Goal: Task Accomplishment & Management: Manage account settings

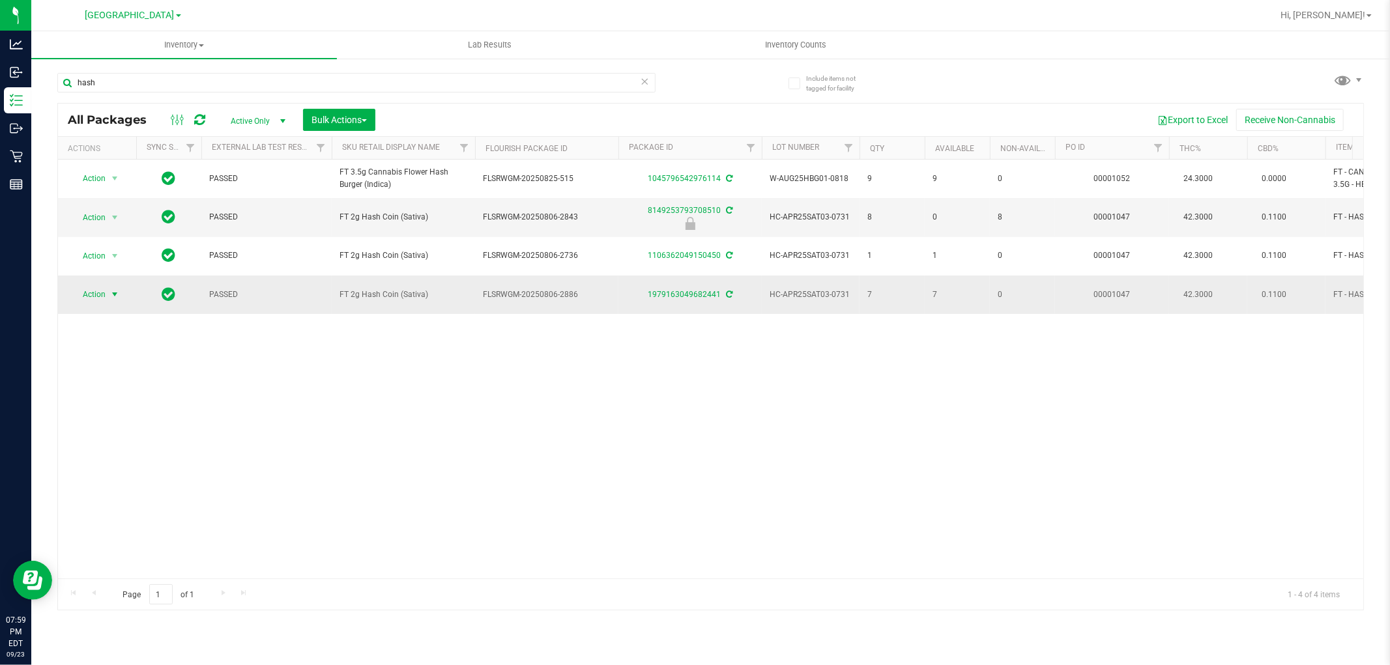
type input "hash"
click at [111, 296] on span "select" at bounding box center [114, 294] width 10 height 10
click at [132, 418] on li "Lock package" at bounding box center [122, 414] width 101 height 20
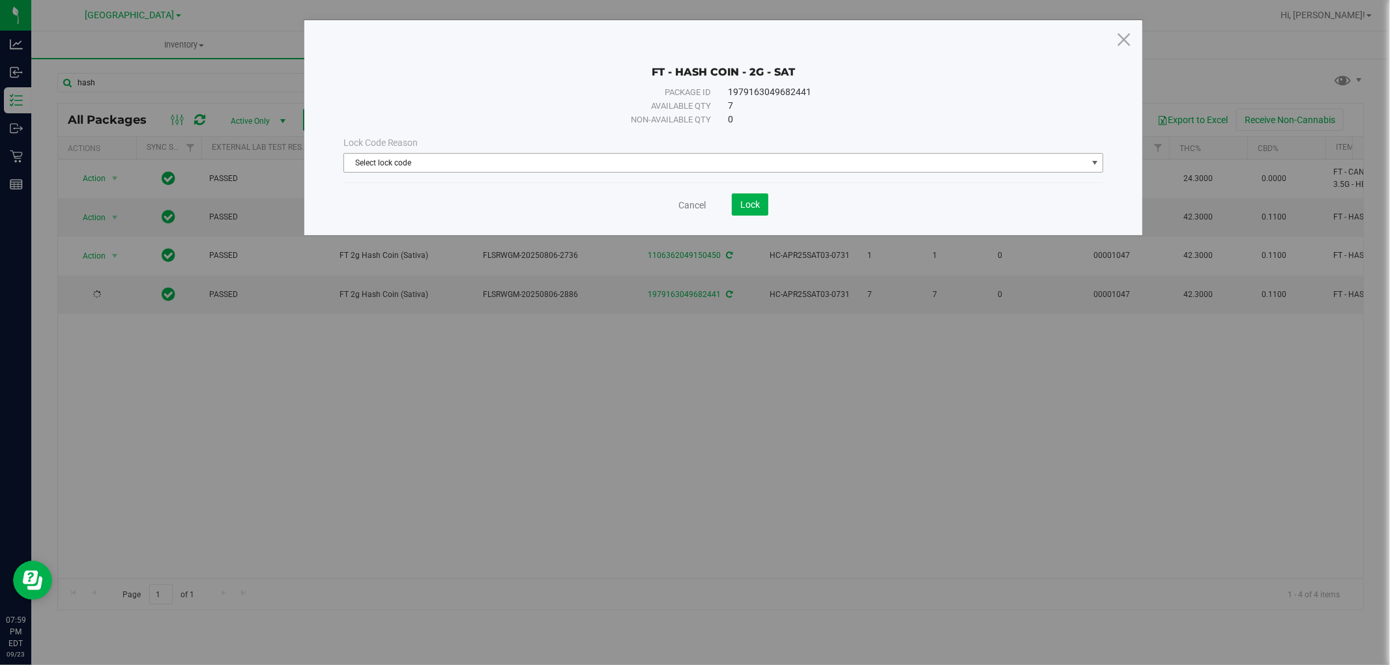
click at [539, 165] on span "Select lock code" at bounding box center [715, 163] width 743 height 18
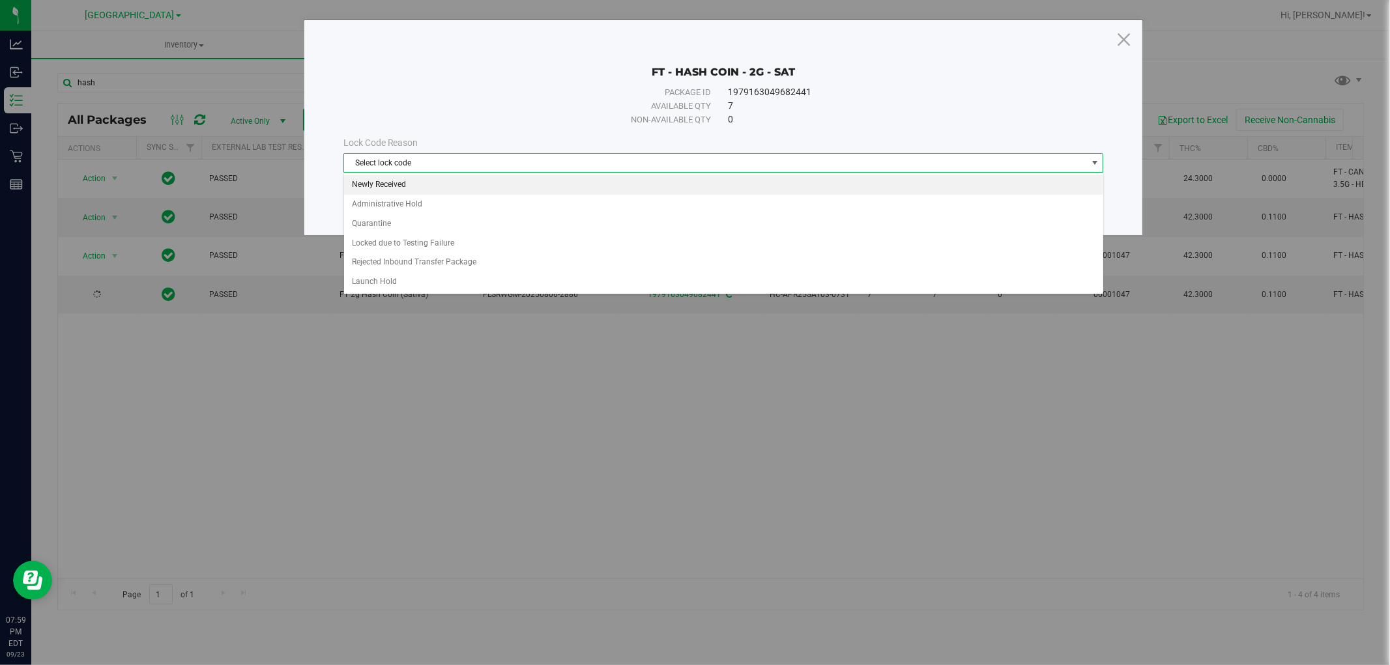
click at [427, 180] on li "Newly Received" at bounding box center [723, 185] width 759 height 20
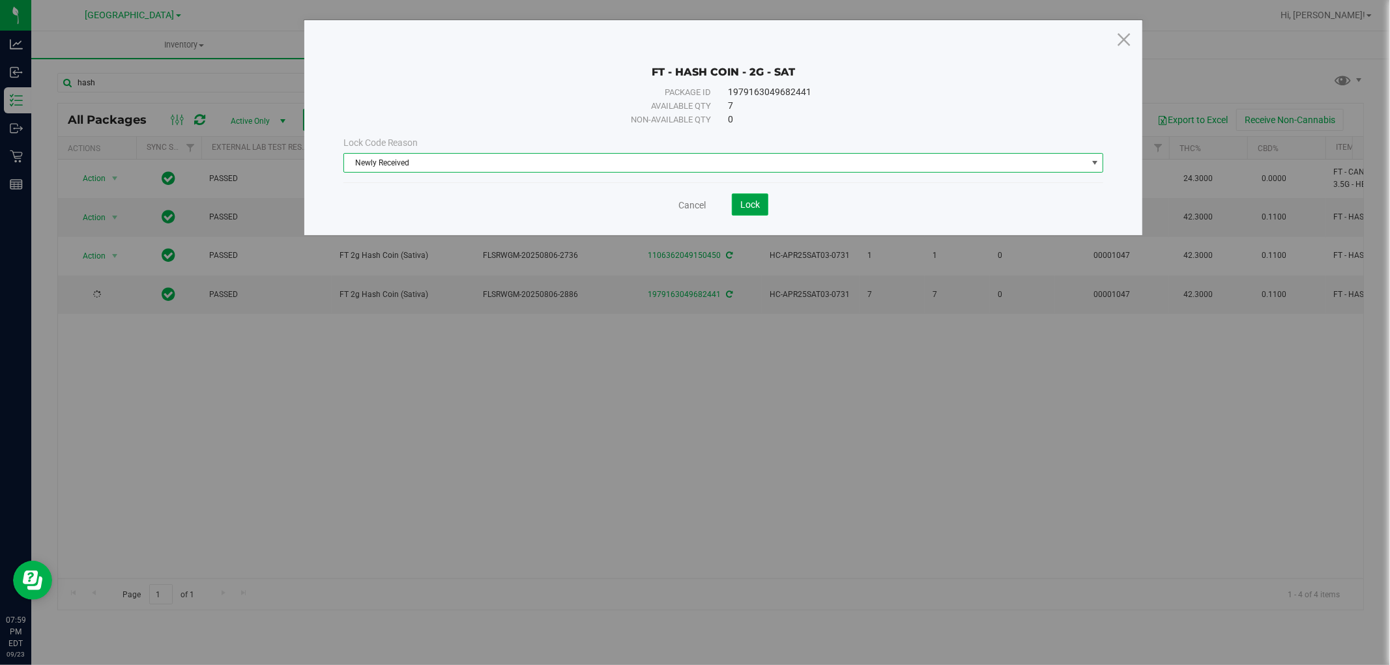
click at [745, 208] on span "Lock" at bounding box center [750, 204] width 20 height 10
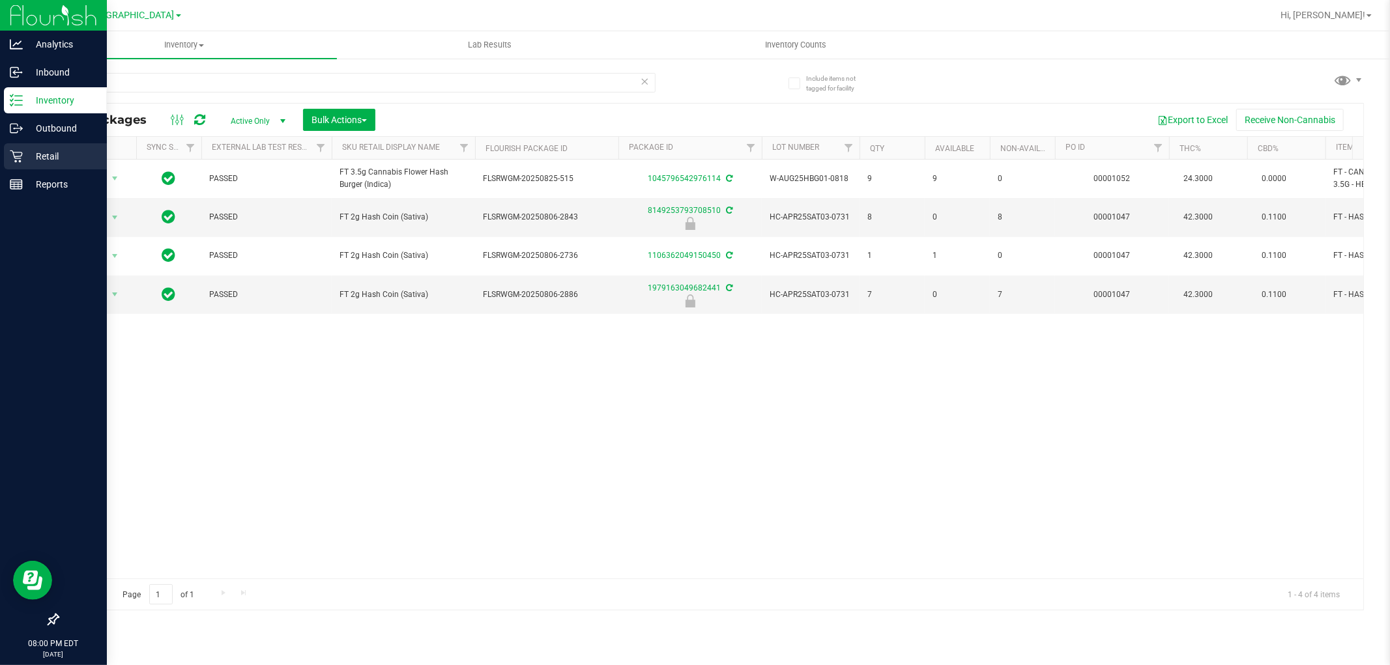
click at [44, 147] on div "Retail" at bounding box center [55, 156] width 103 height 26
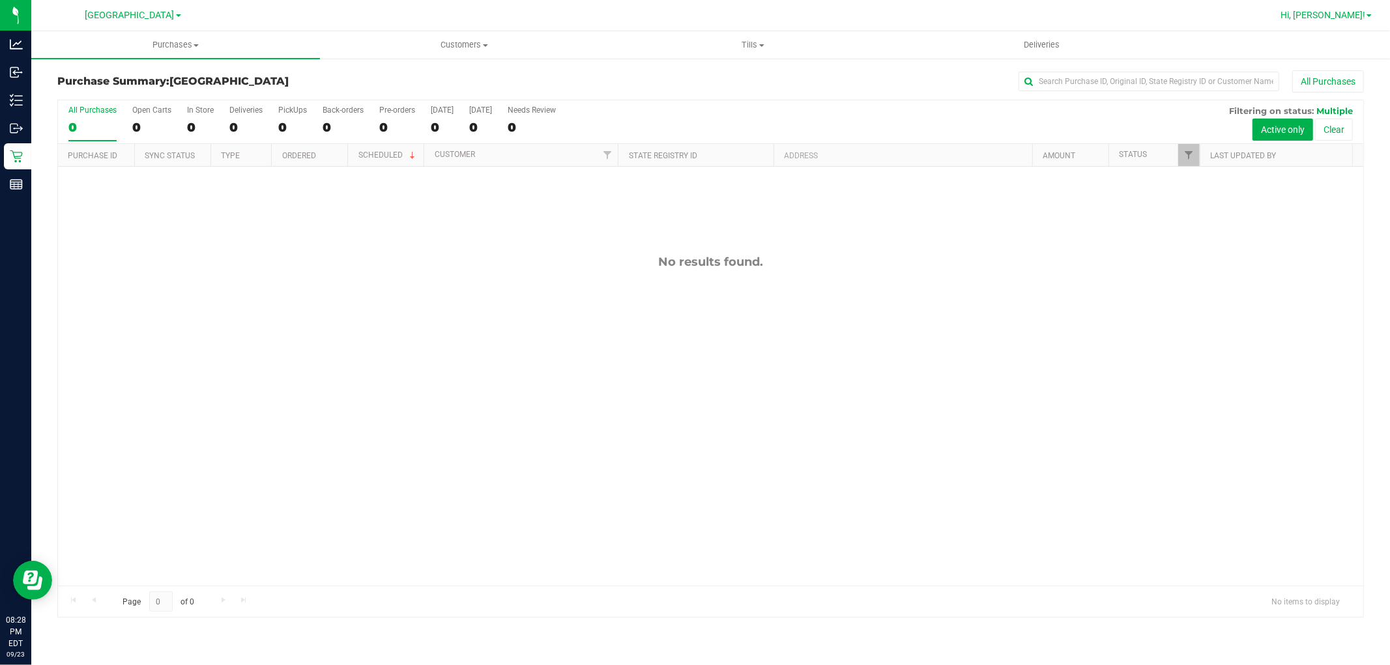
click at [1338, 10] on span "Hi, [PERSON_NAME]!" at bounding box center [1322, 15] width 85 height 10
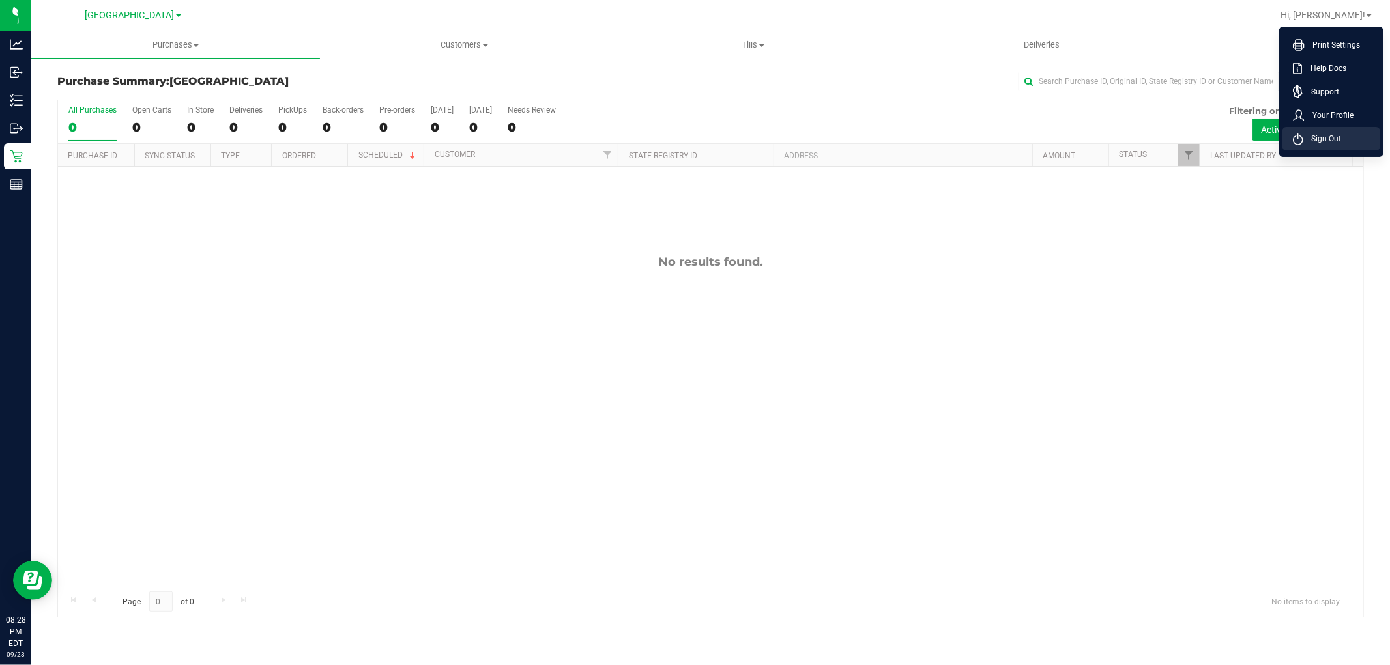
click at [1321, 131] on li "Sign Out" at bounding box center [1331, 138] width 98 height 23
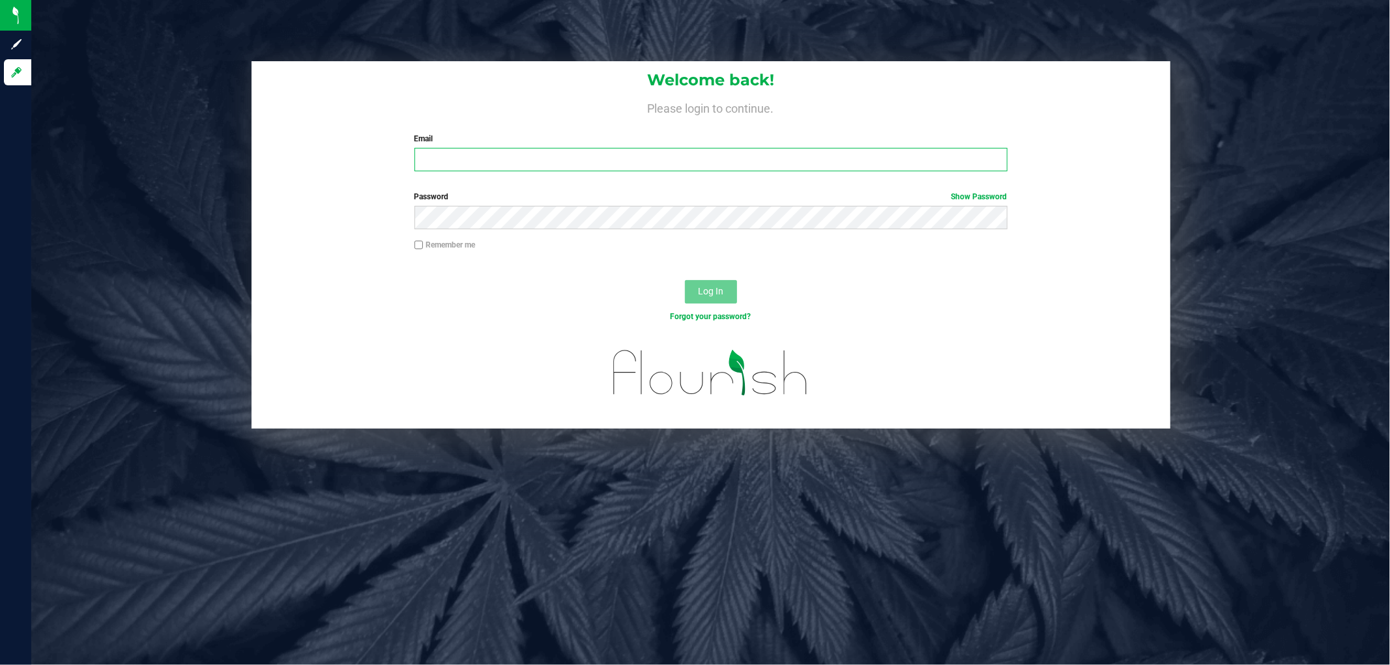
click at [657, 158] on input "Email" at bounding box center [710, 159] width 593 height 23
type input "[EMAIL_ADDRESS][DOMAIN_NAME]"
click at [685, 280] on button "Log In" at bounding box center [711, 291] width 52 height 23
